Goal: Information Seeking & Learning: Learn about a topic

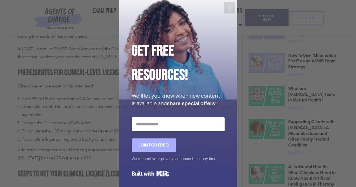
scroll to position [339, 0]
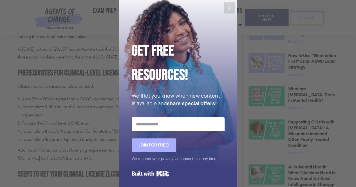
drag, startPoint x: 0, startPoint y: 0, endPoint x: 23, endPoint y: 28, distance: 36.4
click at [23, 28] on div "Get Free Resources! We'll let you know when new content is available and share …" at bounding box center [178, 93] width 356 height 187
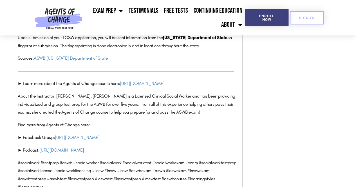
scroll to position [844, 0]
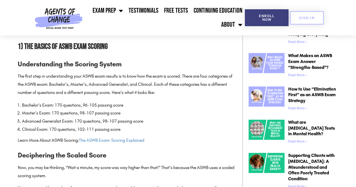
scroll to position [361, 0]
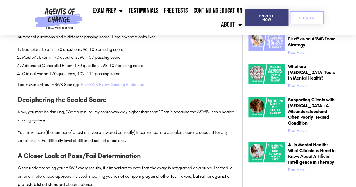
click at [100, 84] on link "The ASWB Exam: Scoring Explained" at bounding box center [111, 84] width 65 height 5
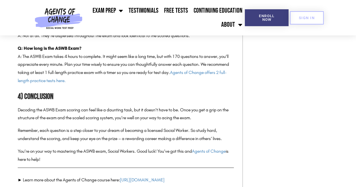
scroll to position [952, 0]
